Goal: Task Accomplishment & Management: Manage account settings

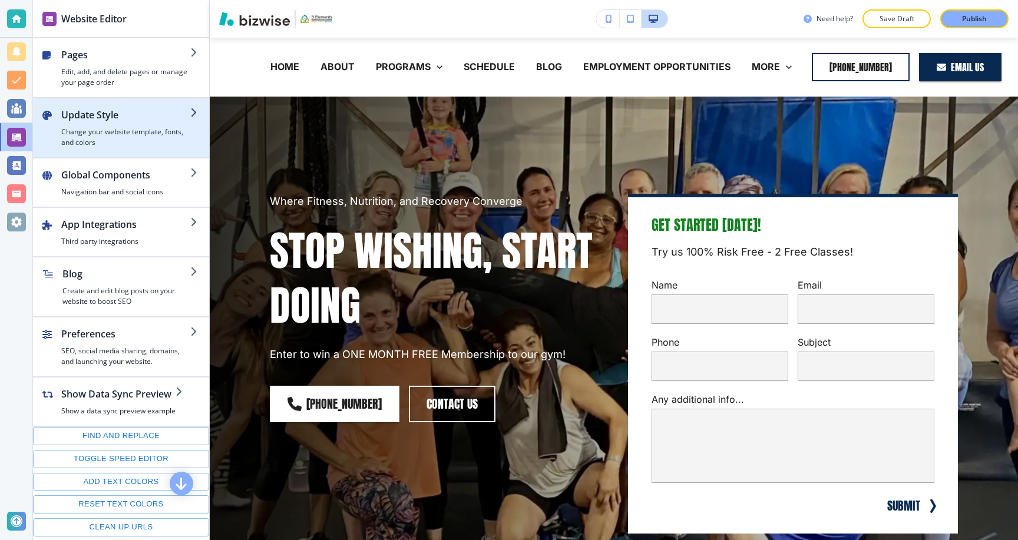
click at [125, 122] on div "button" at bounding box center [125, 124] width 129 height 5
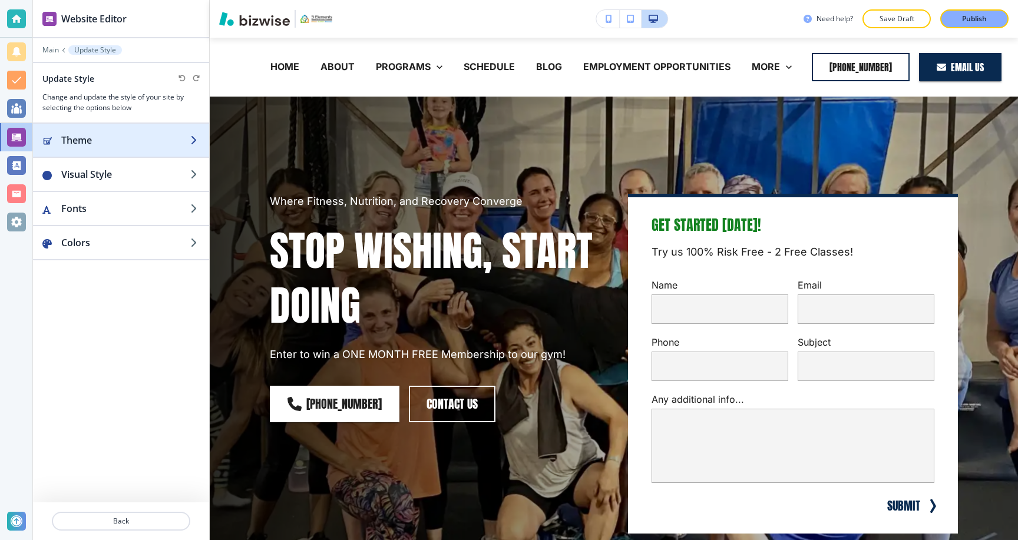
click at [123, 138] on h2 "Theme" at bounding box center [125, 140] width 129 height 14
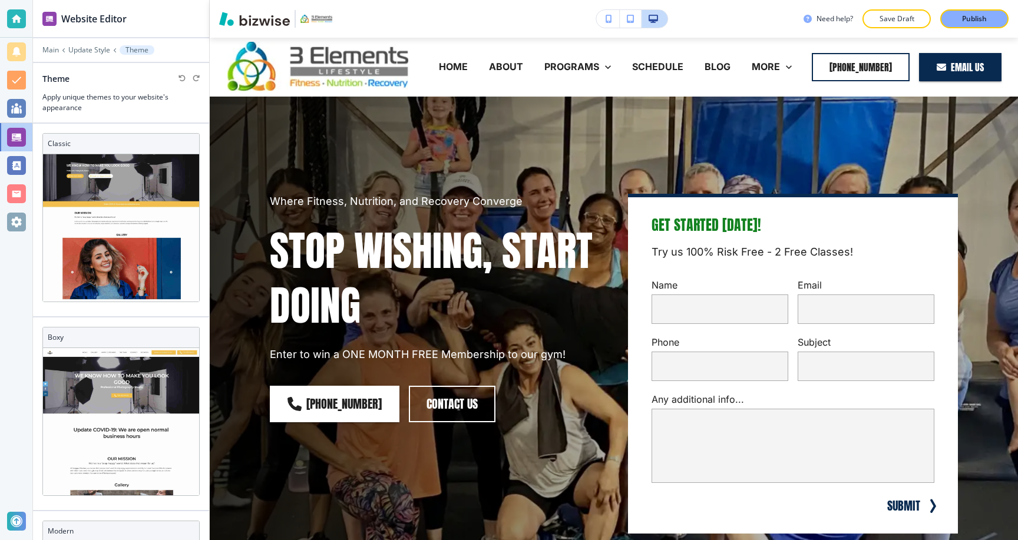
scroll to position [25, 0]
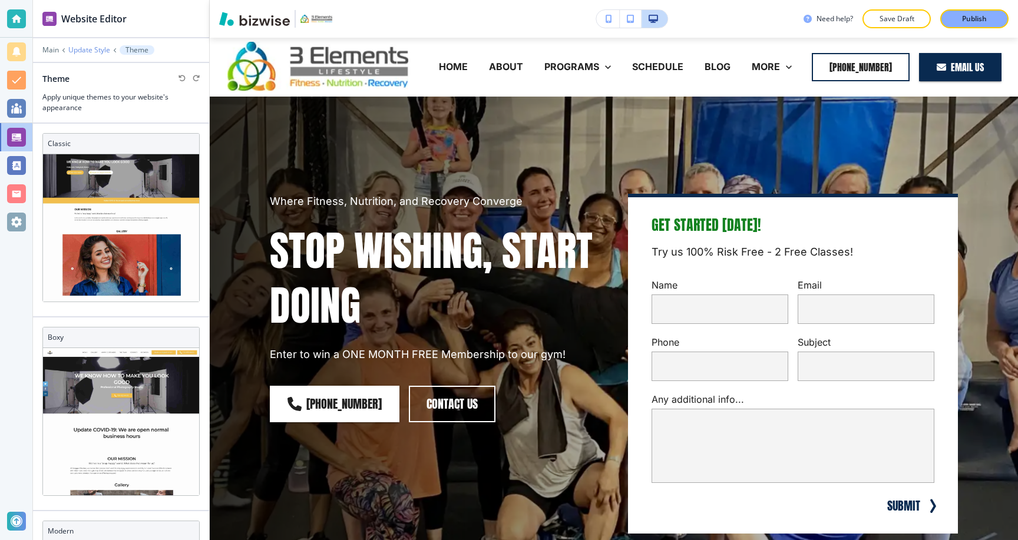
click at [93, 48] on p "Update Style" at bounding box center [89, 50] width 42 height 8
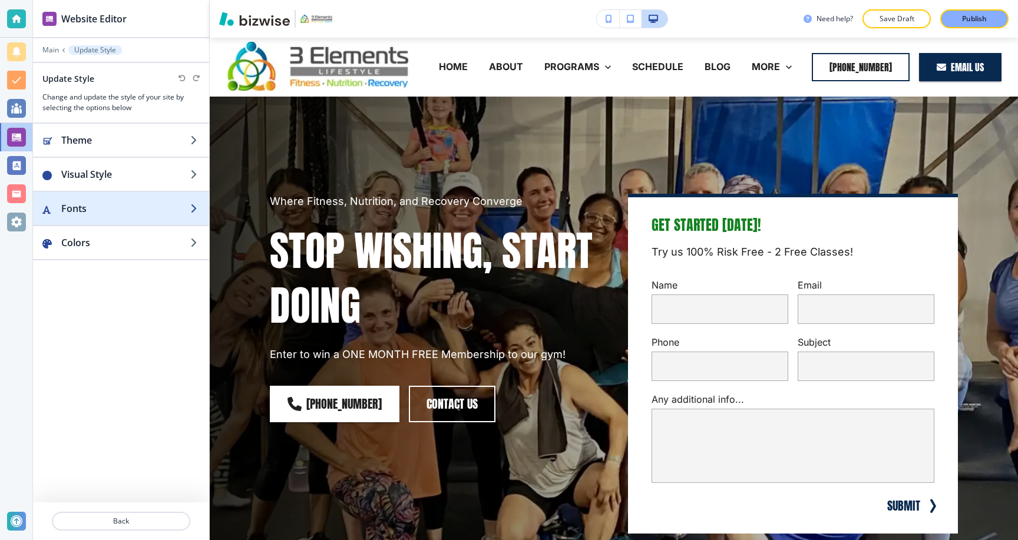
click at [87, 194] on div "button" at bounding box center [121, 196] width 176 height 9
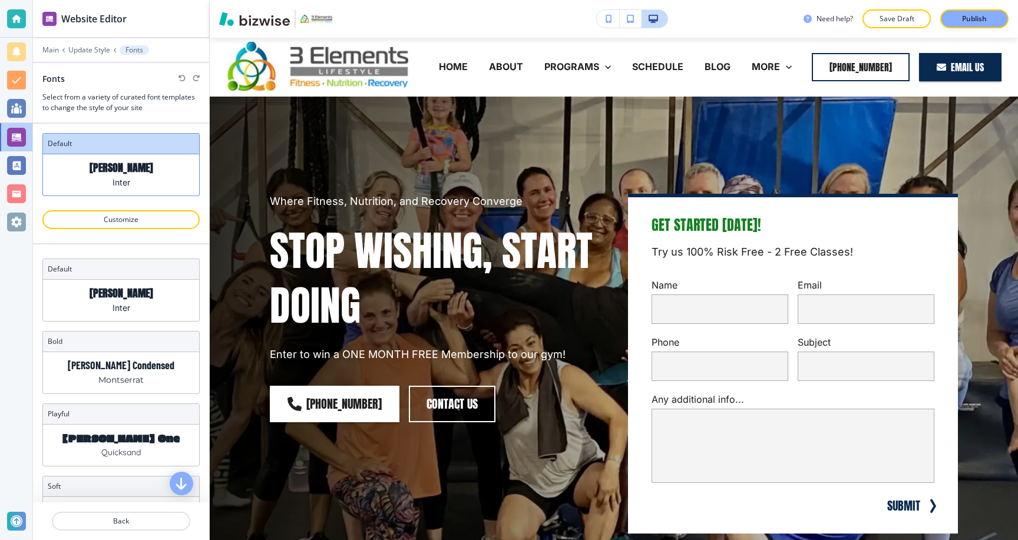
click at [87, 194] on div "Anton Inter" at bounding box center [121, 174] width 156 height 41
click at [85, 51] on p "Update Style" at bounding box center [89, 50] width 42 height 8
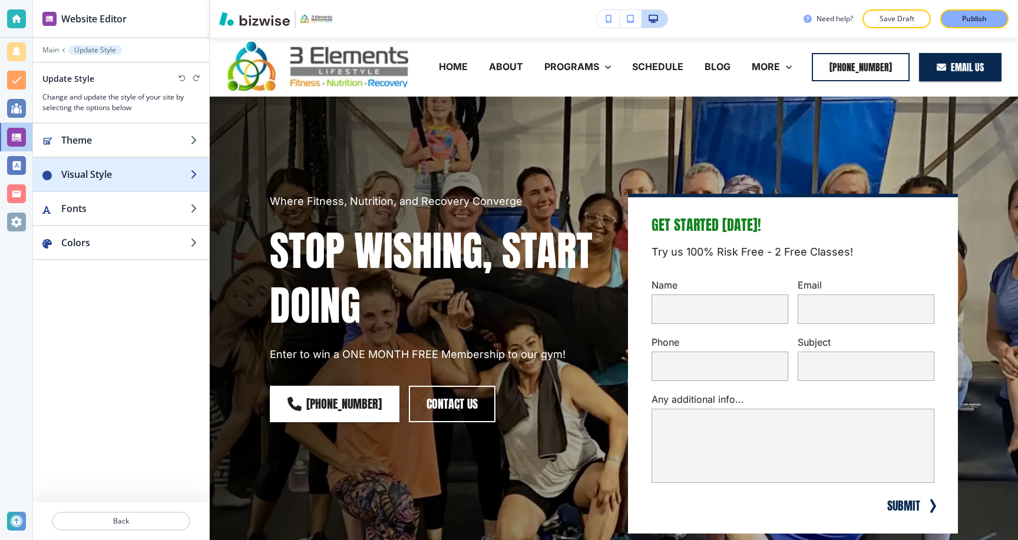
click at [88, 180] on h2 "Visual Style" at bounding box center [125, 174] width 129 height 14
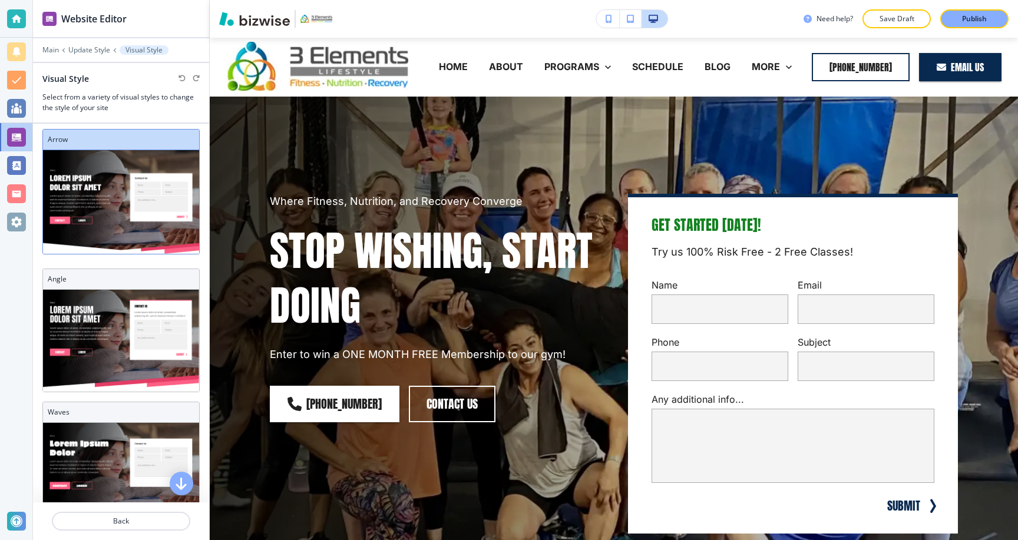
scroll to position [0, 0]
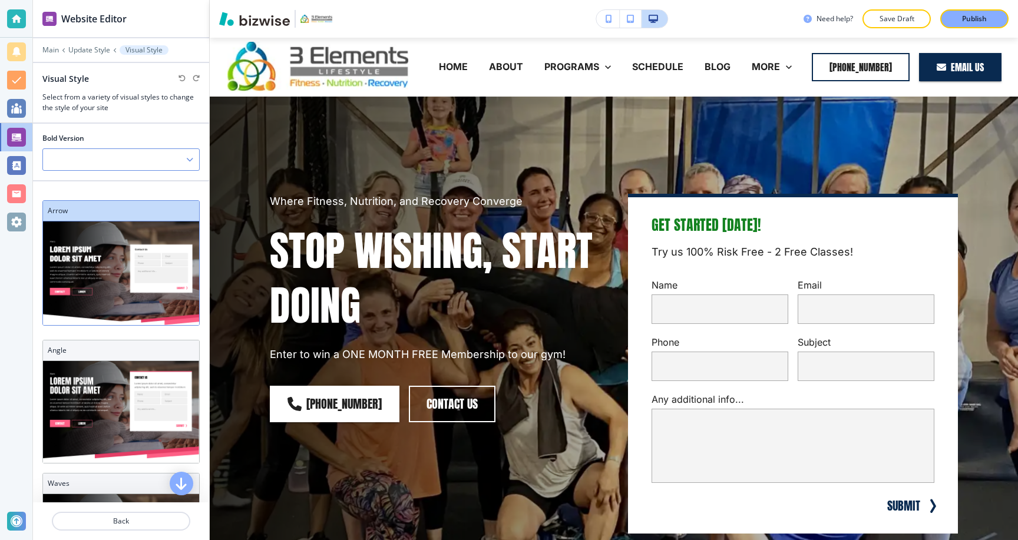
click at [135, 150] on div at bounding box center [121, 159] width 156 height 21
click at [72, 202] on h4 "V2" at bounding box center [121, 200] width 144 height 11
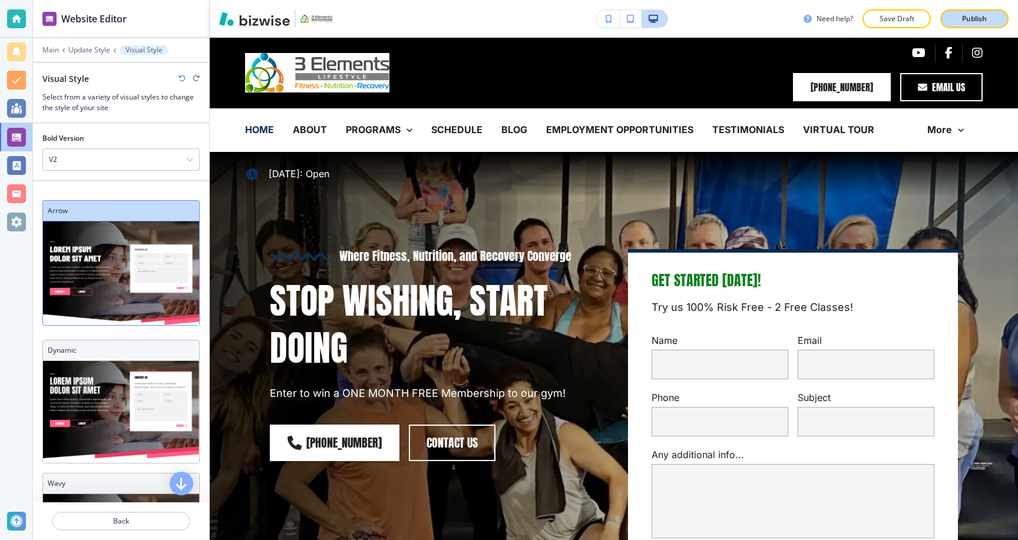
click at [970, 16] on p "Publish" at bounding box center [974, 19] width 25 height 11
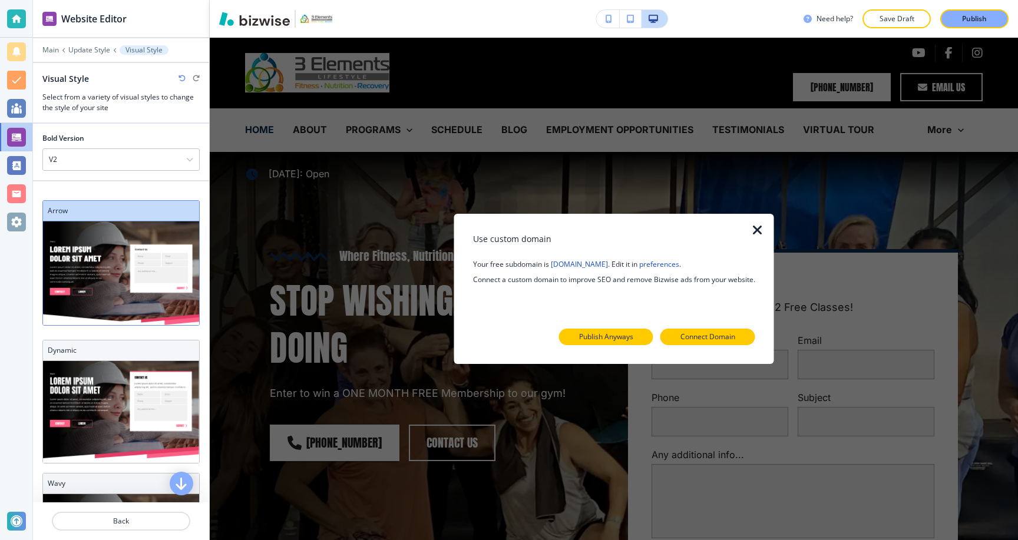
click at [602, 339] on p "Publish Anyways" at bounding box center [606, 337] width 54 height 11
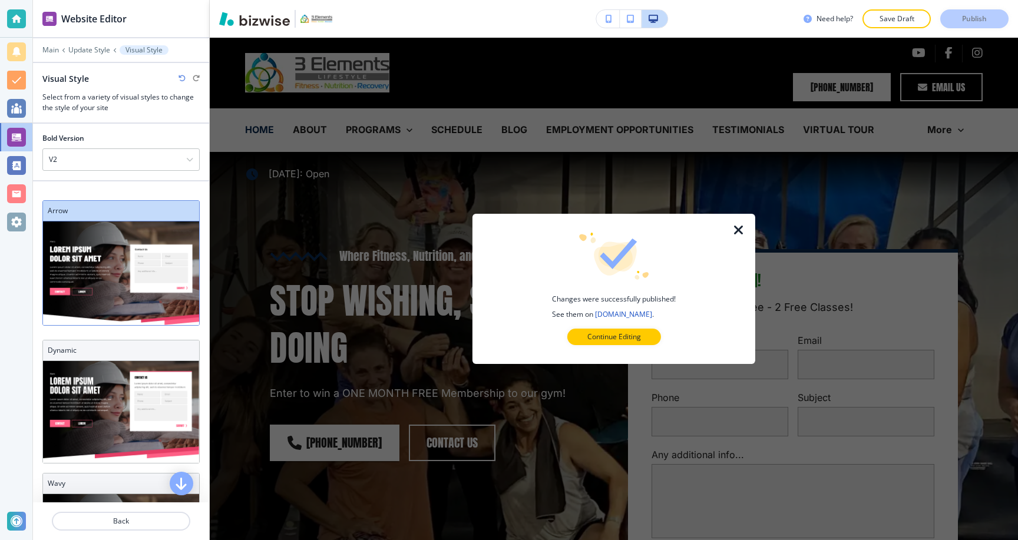
click at [733, 228] on icon "button" at bounding box center [739, 230] width 14 height 14
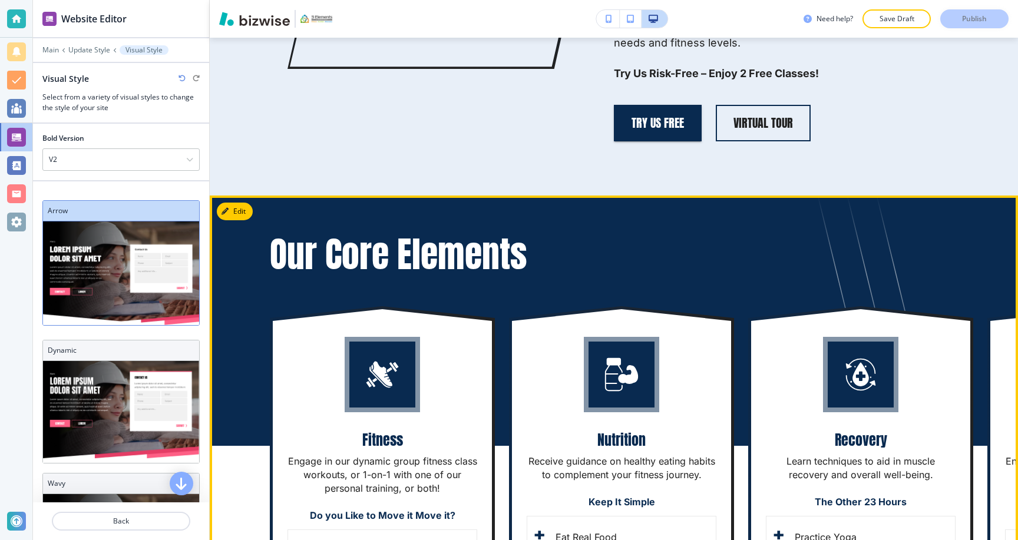
scroll to position [1886, 0]
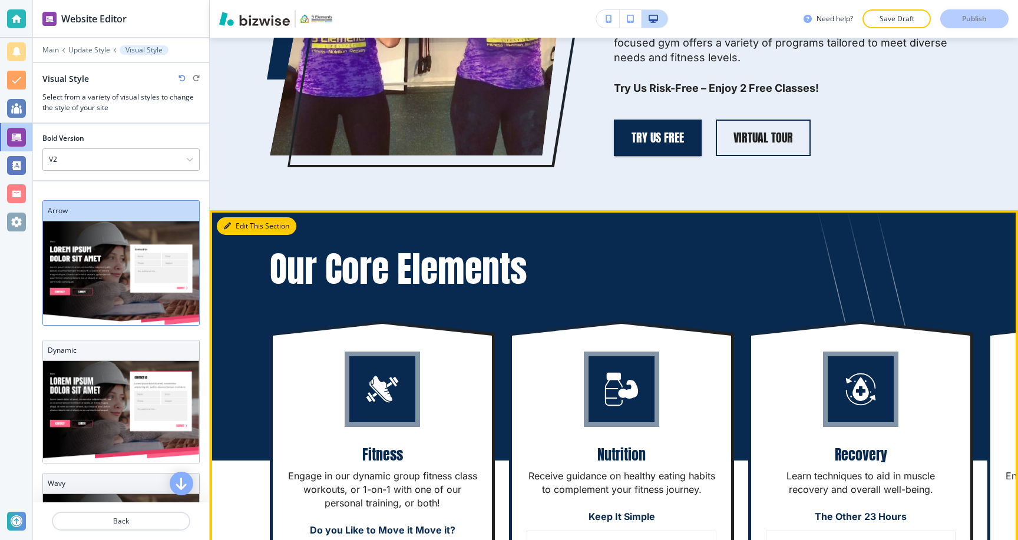
click at [244, 224] on button "Edit This Section" at bounding box center [257, 226] width 80 height 18
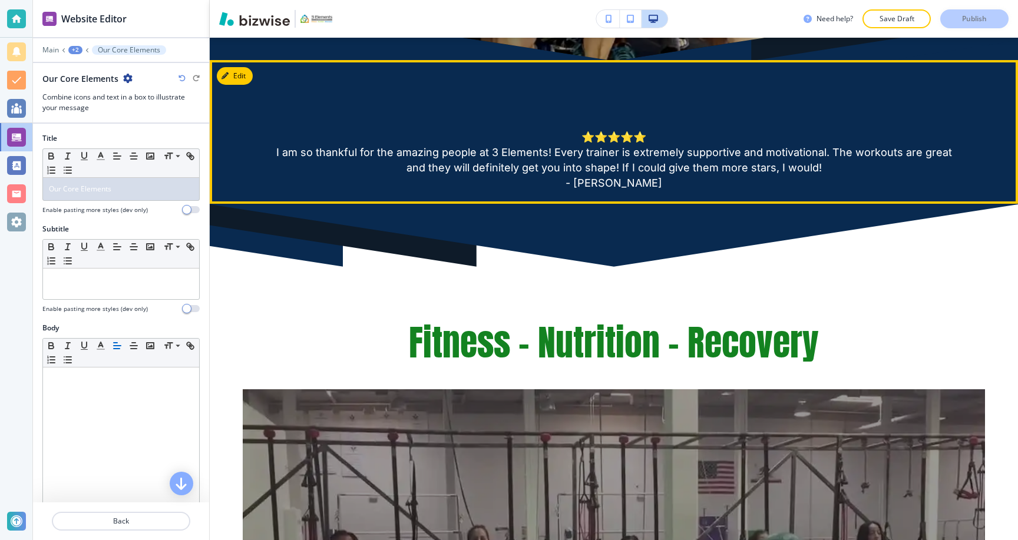
scroll to position [0, 0]
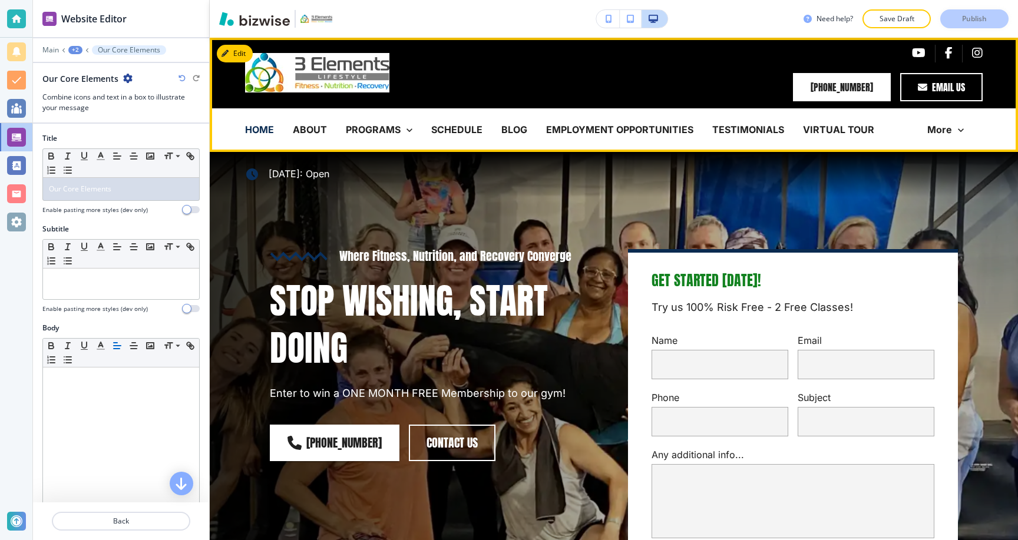
click at [252, 129] on p "HOME" at bounding box center [259, 130] width 29 height 14
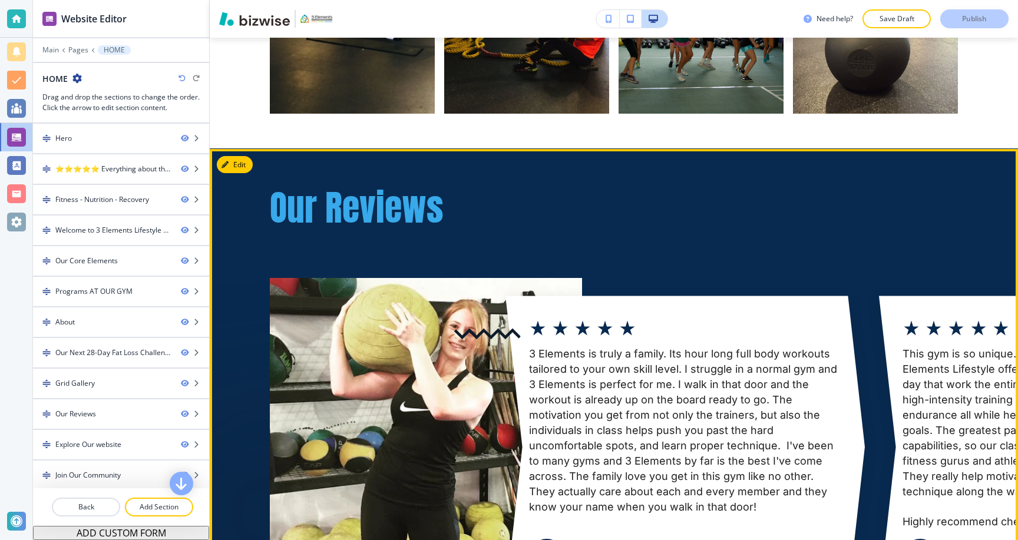
click at [237, 174] on button "Edit" at bounding box center [235, 165] width 36 height 18
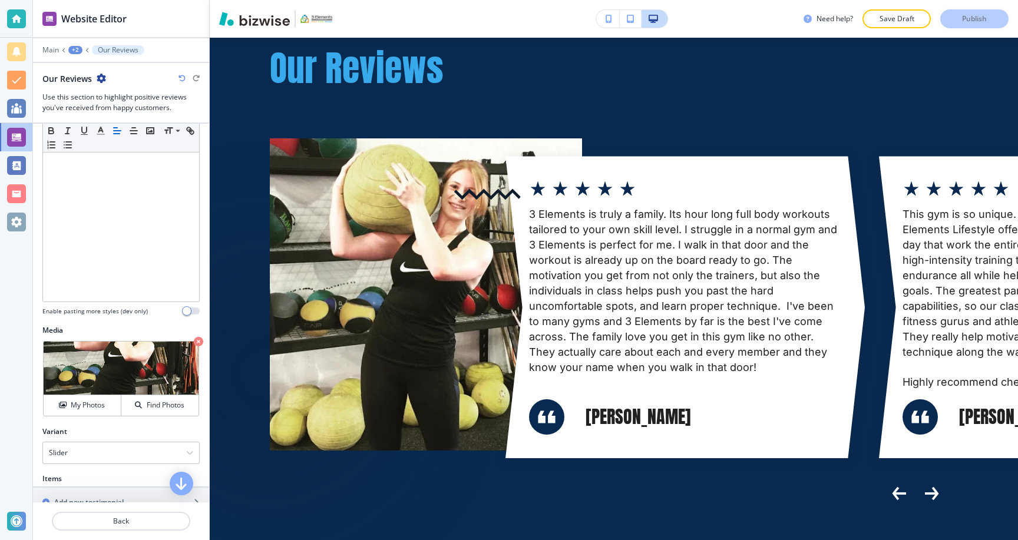
scroll to position [291, 0]
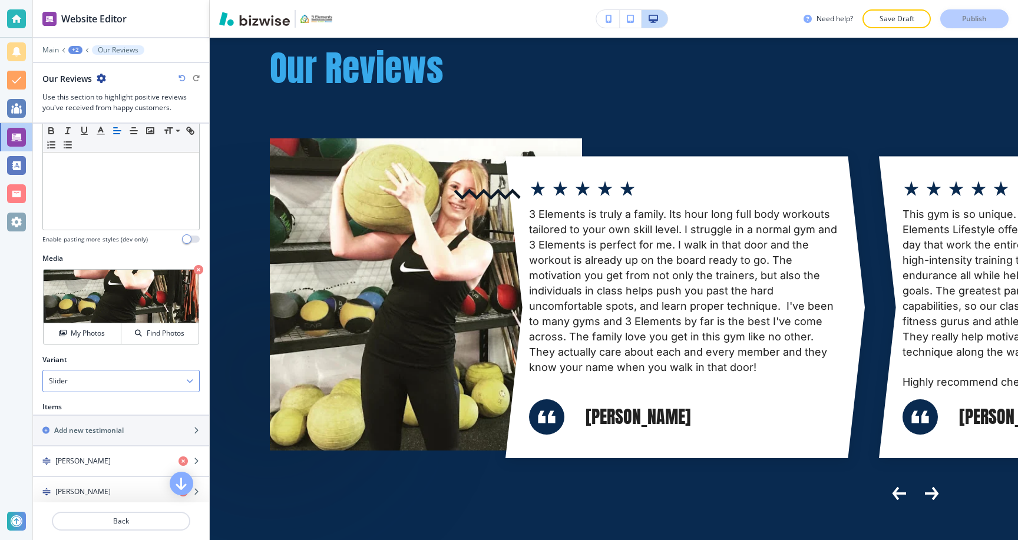
click at [111, 386] on div "Slider" at bounding box center [121, 381] width 156 height 21
click at [107, 358] on div "Variant" at bounding box center [120, 360] width 157 height 11
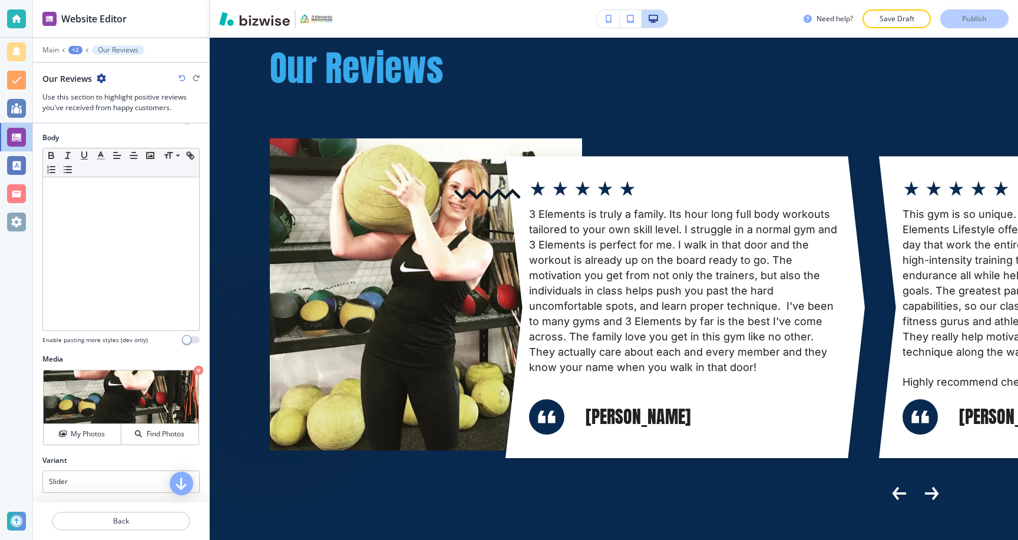
scroll to position [0, 0]
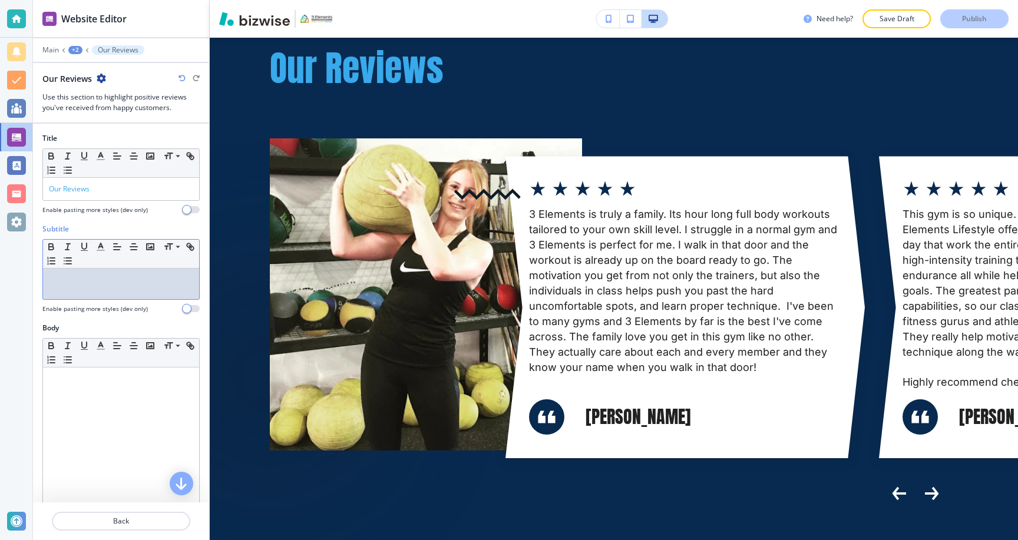
click at [92, 291] on div at bounding box center [121, 284] width 156 height 31
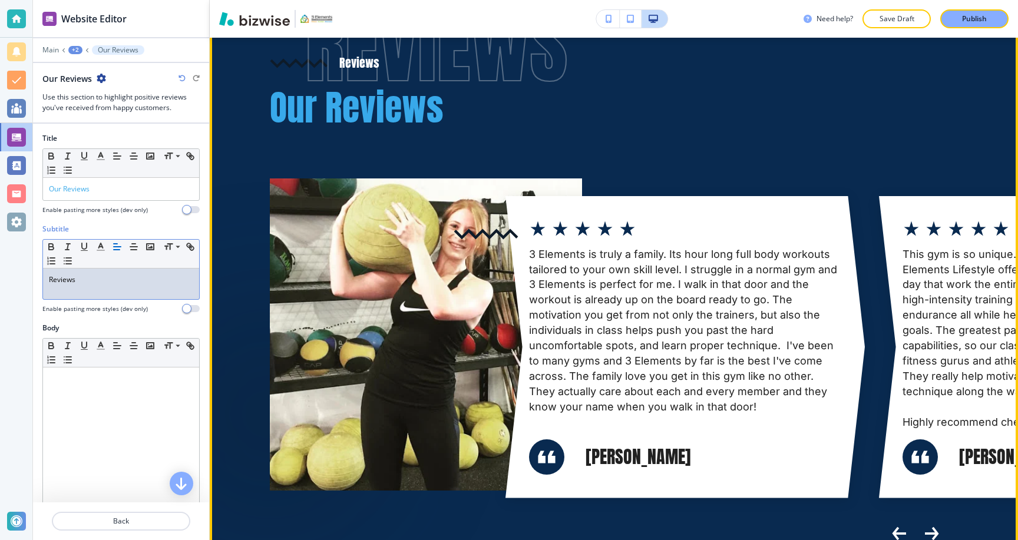
scroll to position [4915, 0]
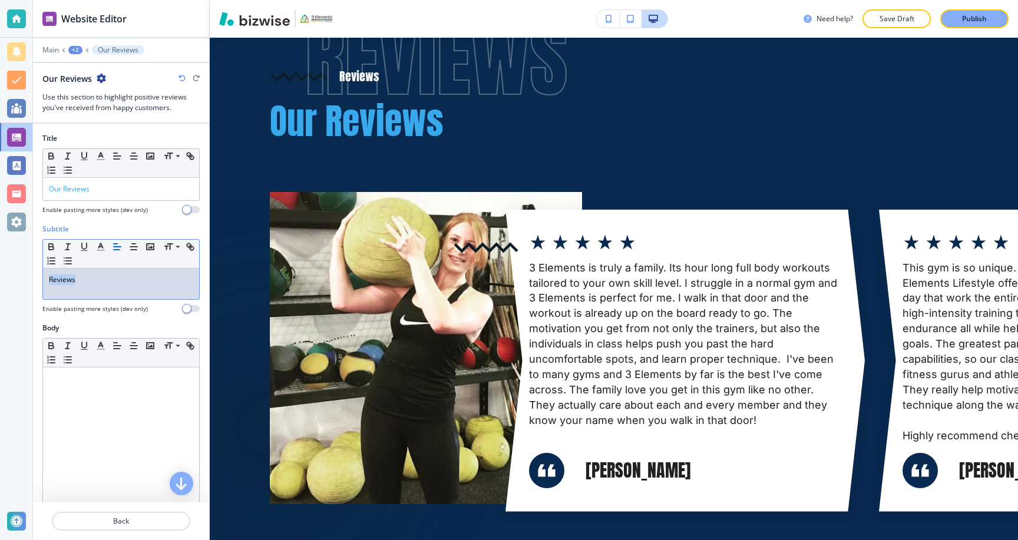
drag, startPoint x: 138, startPoint y: 287, endPoint x: 32, endPoint y: 267, distance: 107.9
click at [32, 267] on div "Website Editor Main +2 Our Reviews Our Reviews Use this section to highlight po…" at bounding box center [509, 270] width 1018 height 540
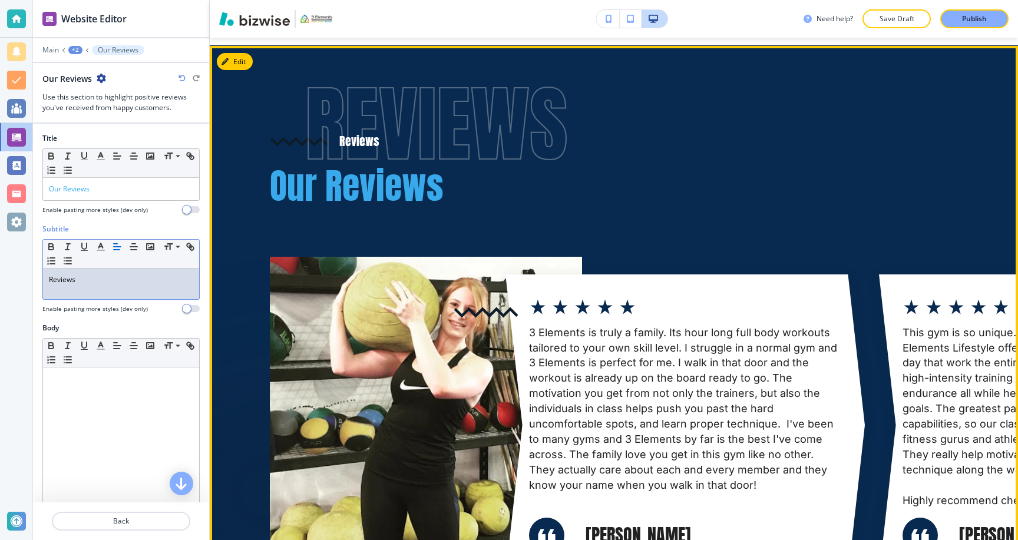
scroll to position [4885, 0]
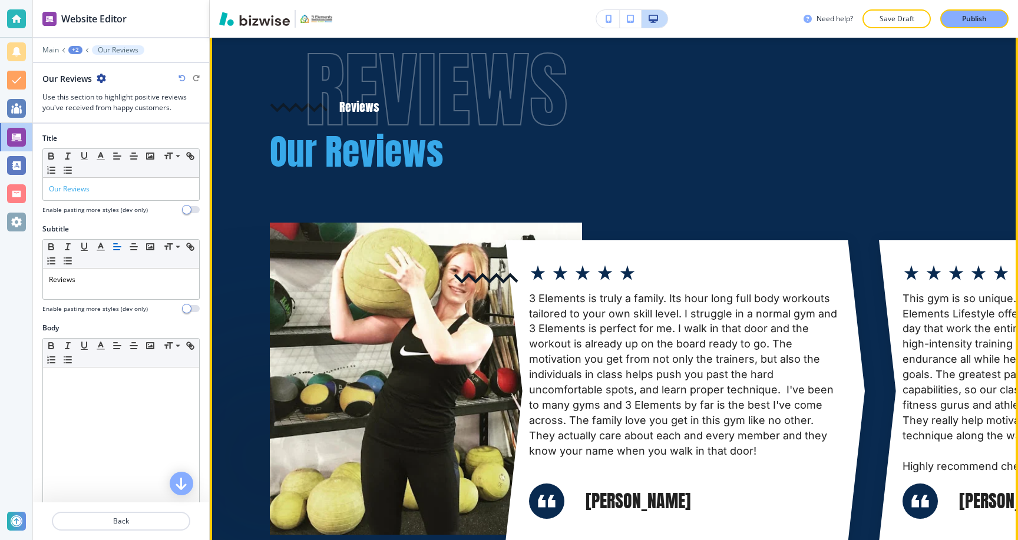
click at [578, 316] on div "3 Elements is truly a family. Its hour long full body workouts tailored to your…" at bounding box center [685, 370] width 312 height 177
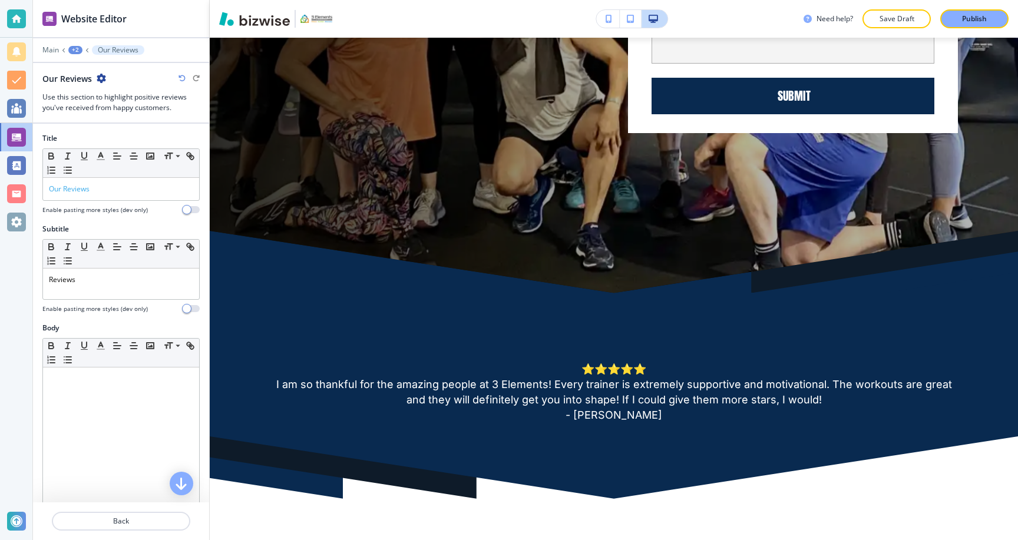
scroll to position [0, 0]
